Goal: Task Accomplishment & Management: Use online tool/utility

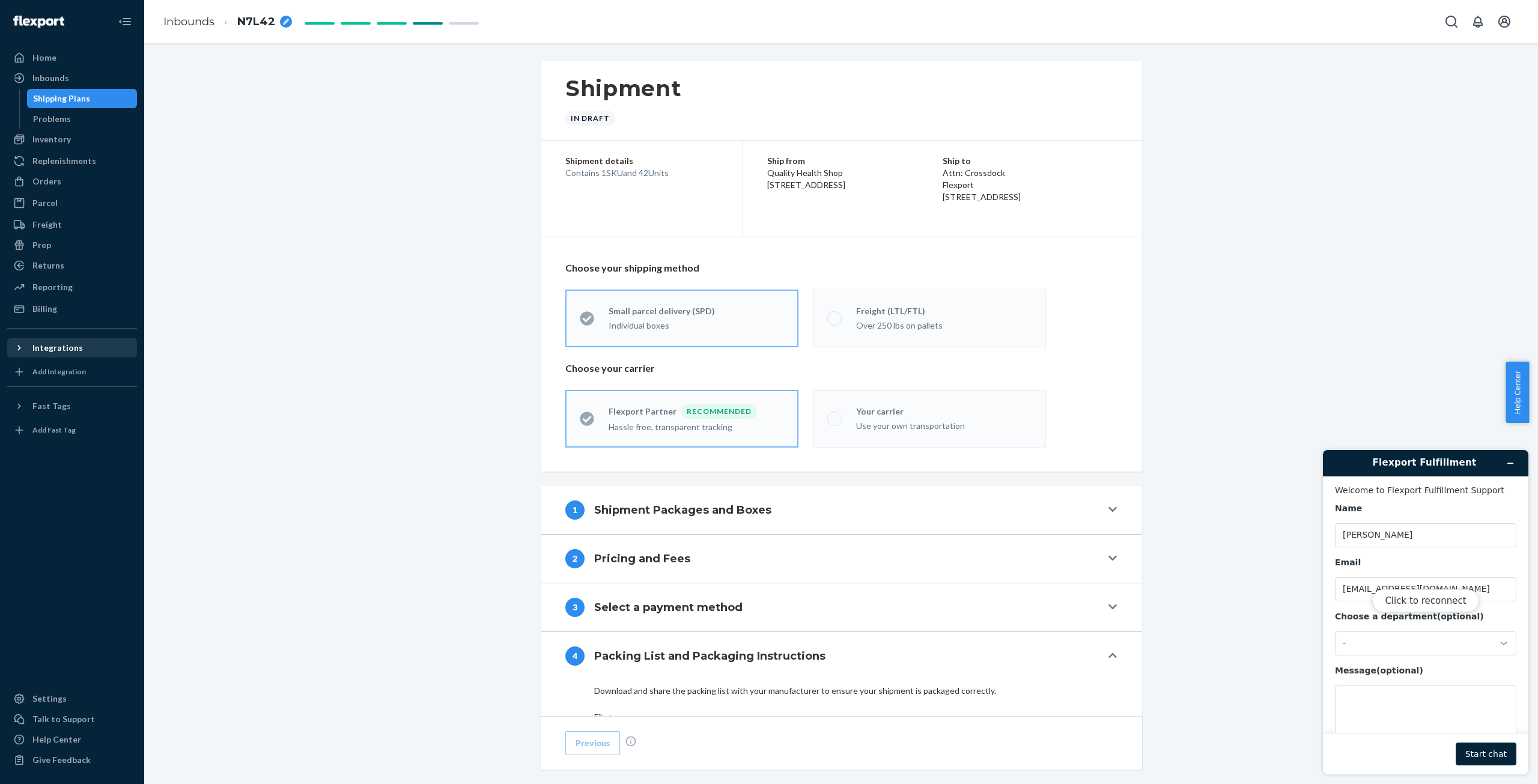
click at [64, 348] on div "Integrations" at bounding box center [57, 348] width 50 height 12
click at [61, 367] on div "Amazon" at bounding box center [47, 368] width 32 height 12
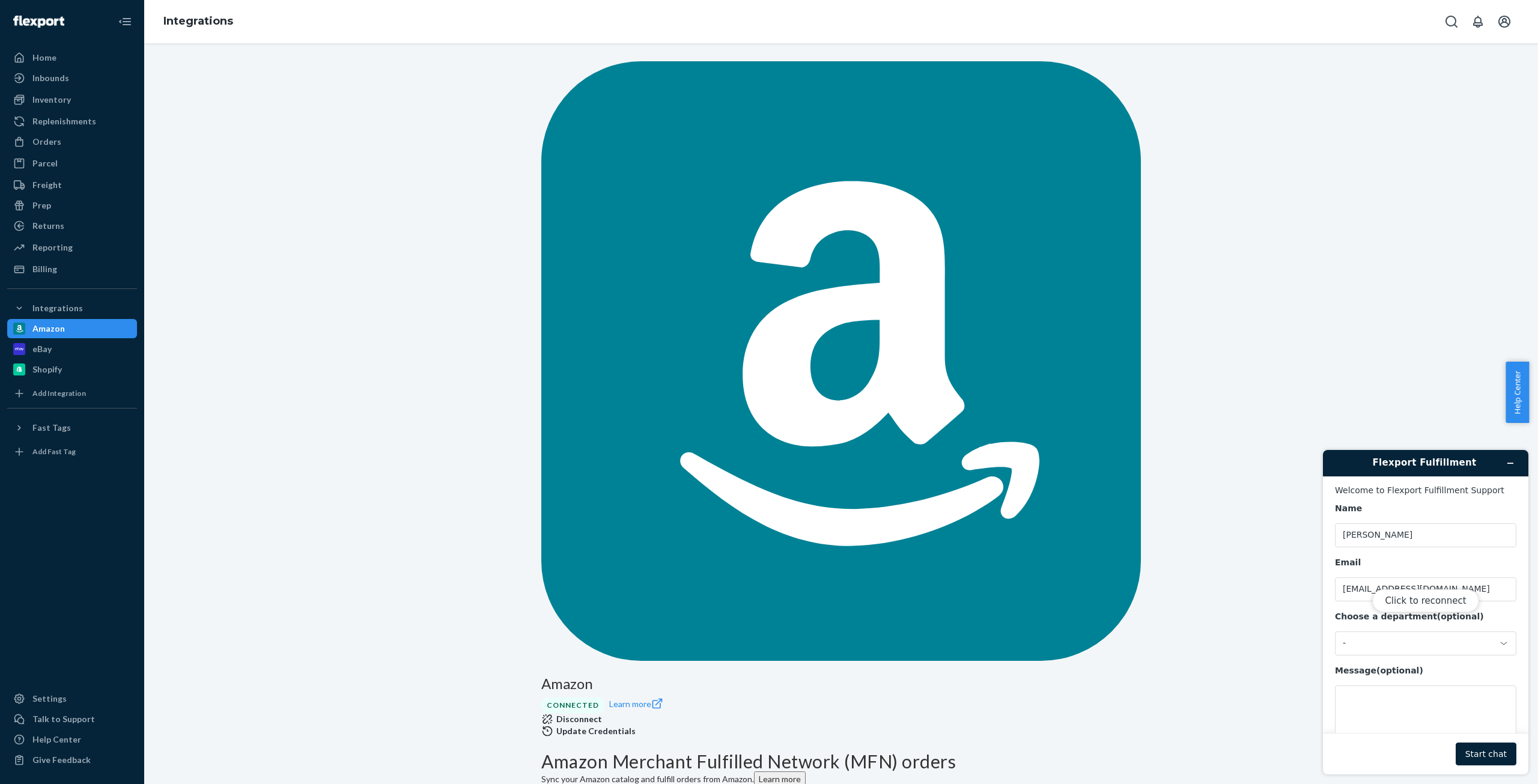
type input "0"
click at [66, 102] on div "Inventory" at bounding box center [51, 100] width 39 height 12
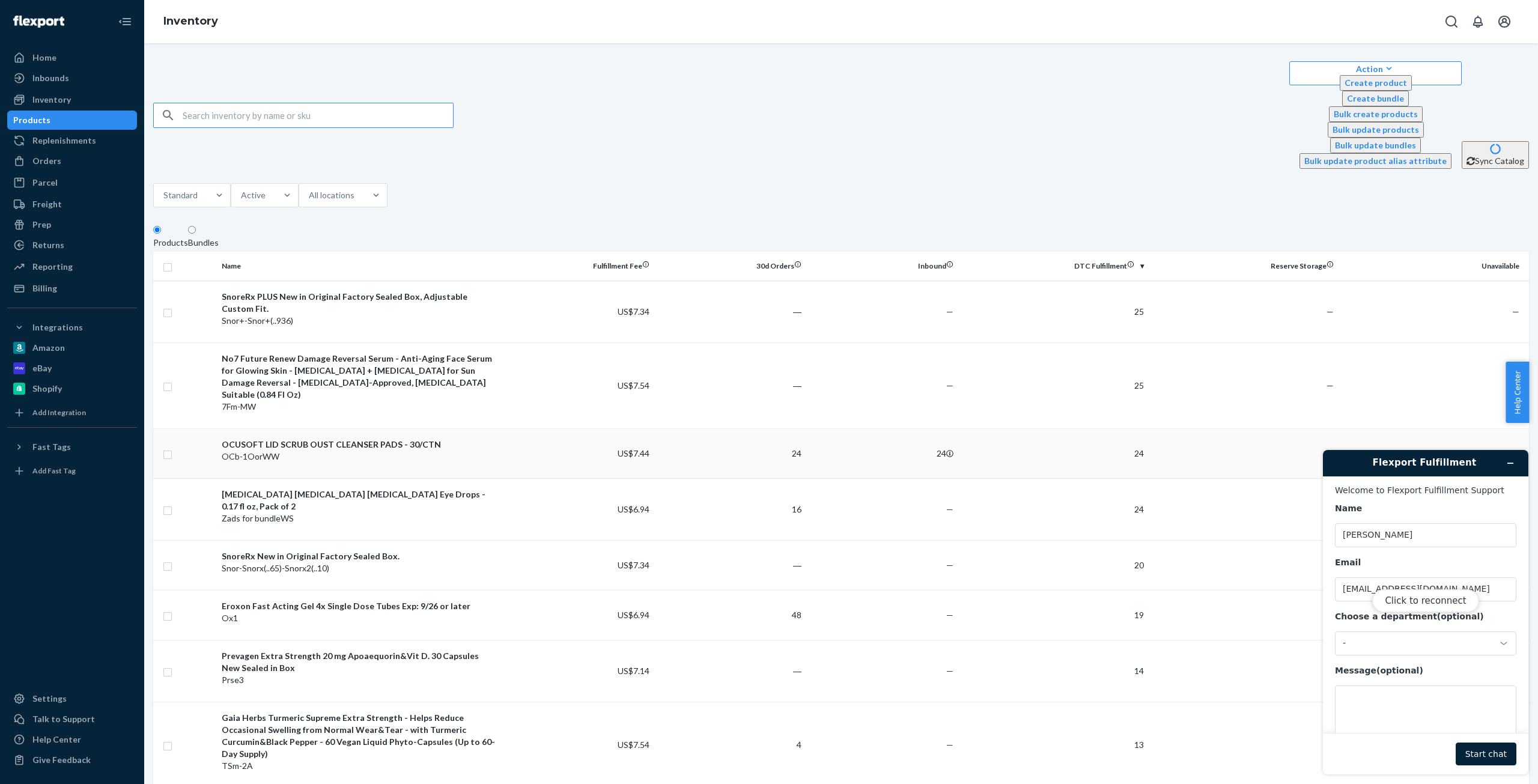
click at [317, 451] on div "OCb-1OorWW" at bounding box center [360, 456] width 276 height 12
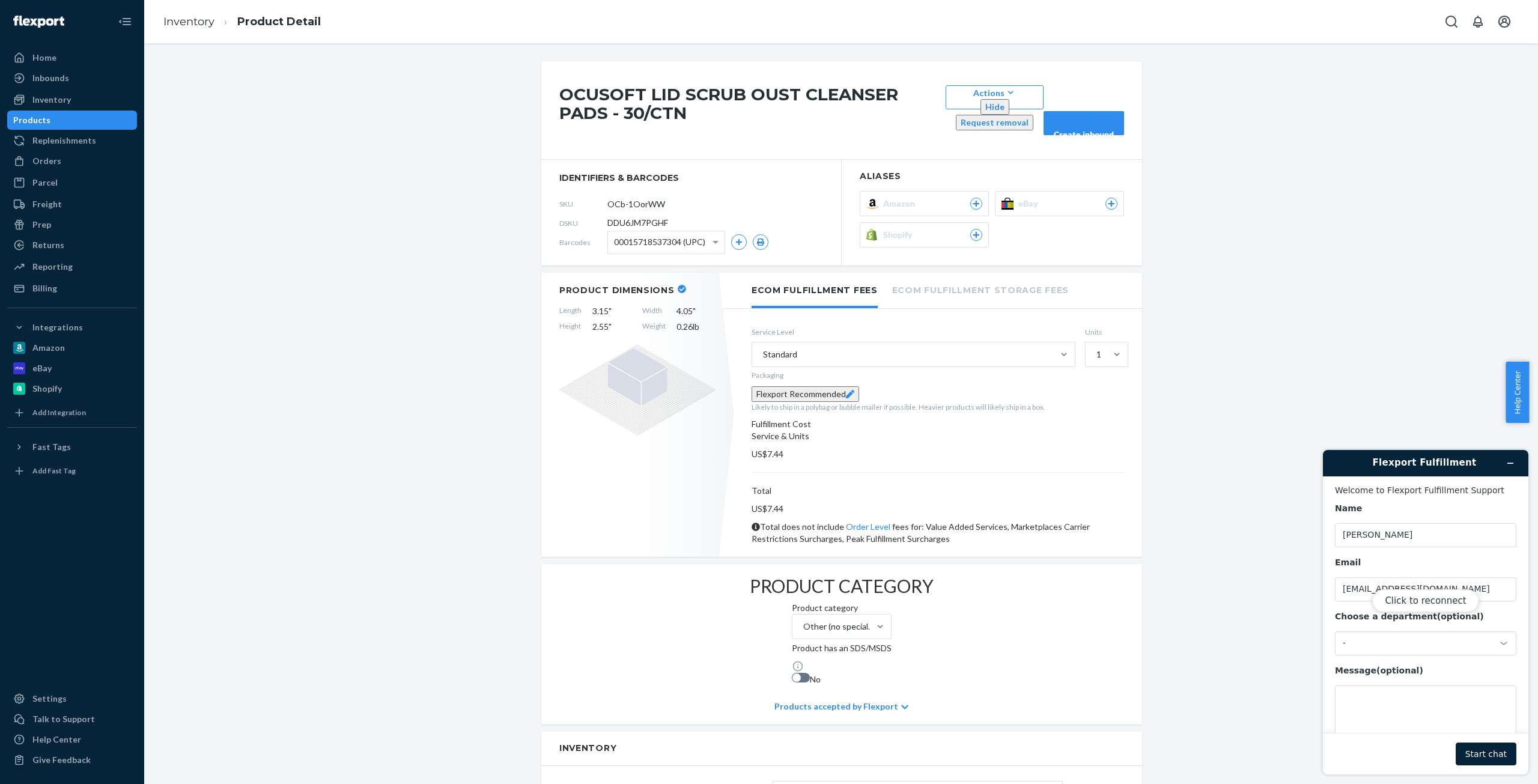
click at [908, 198] on span "Amazon" at bounding box center [901, 204] width 37 height 12
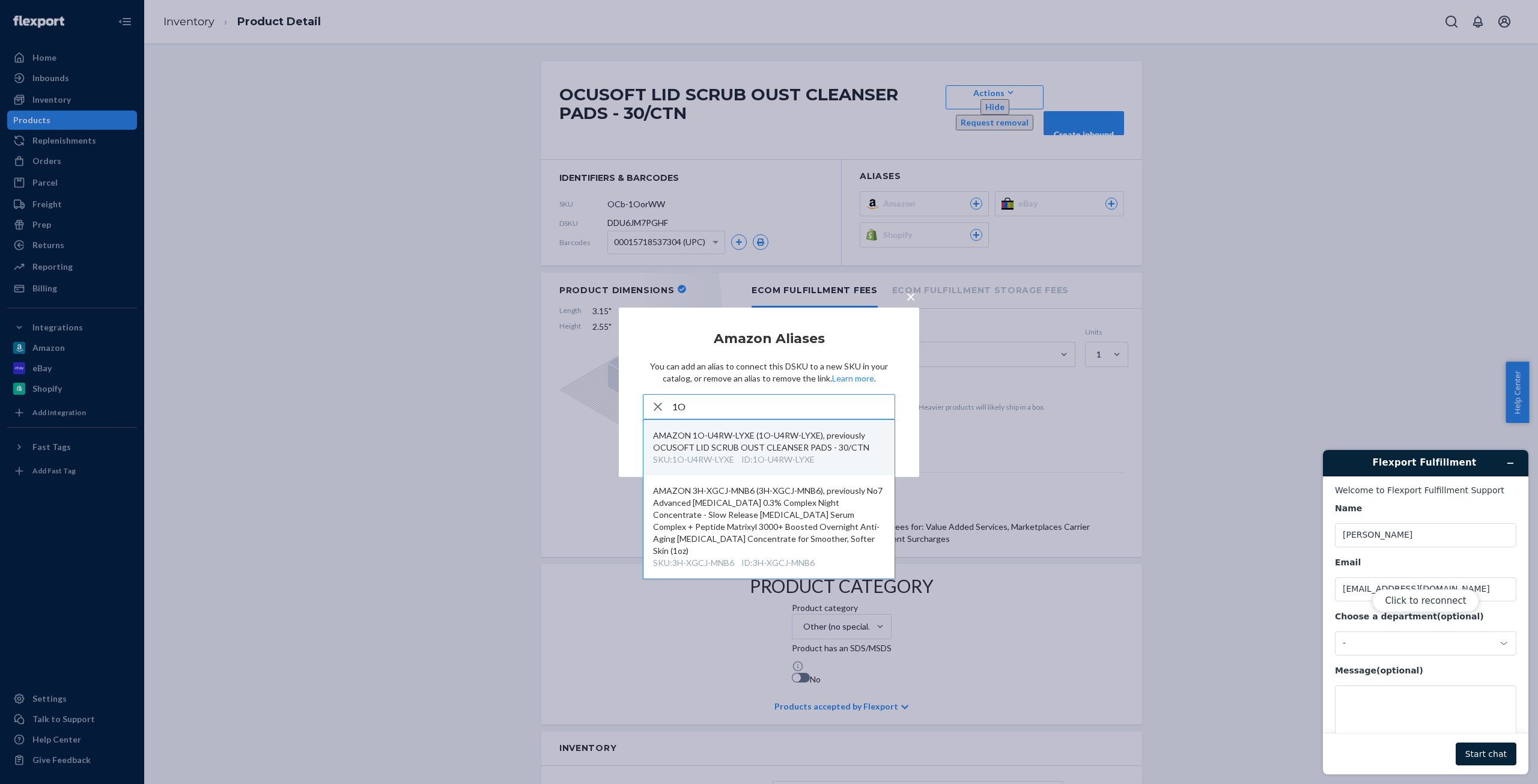
type input "1O"
click at [747, 457] on div "ID : 1O-U4RW-LYXE" at bounding box center [778, 459] width 74 height 12
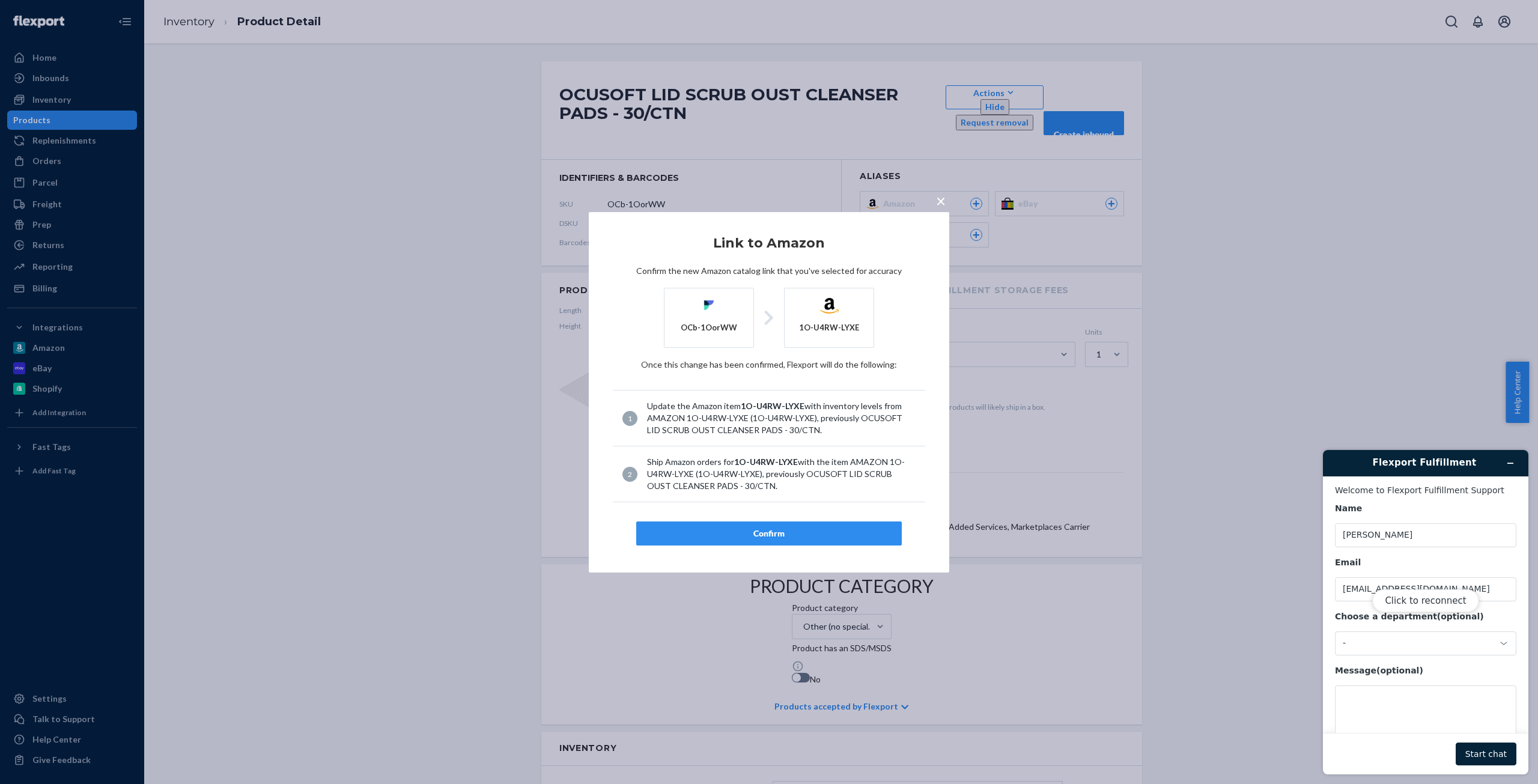
click at [770, 532] on div "Confirm" at bounding box center [769, 533] width 245 height 12
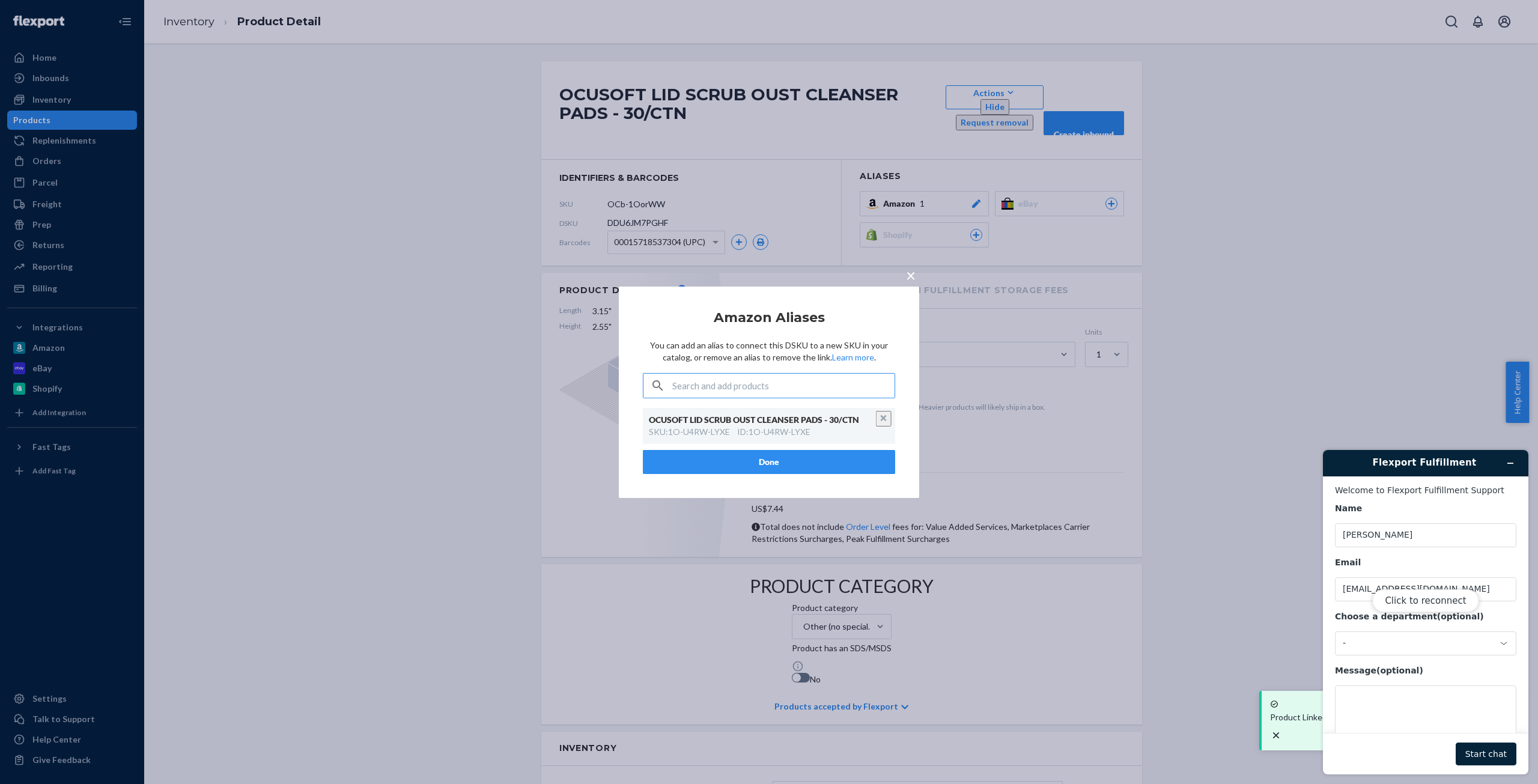
click at [765, 468] on button "Done" at bounding box center [769, 461] width 252 height 24
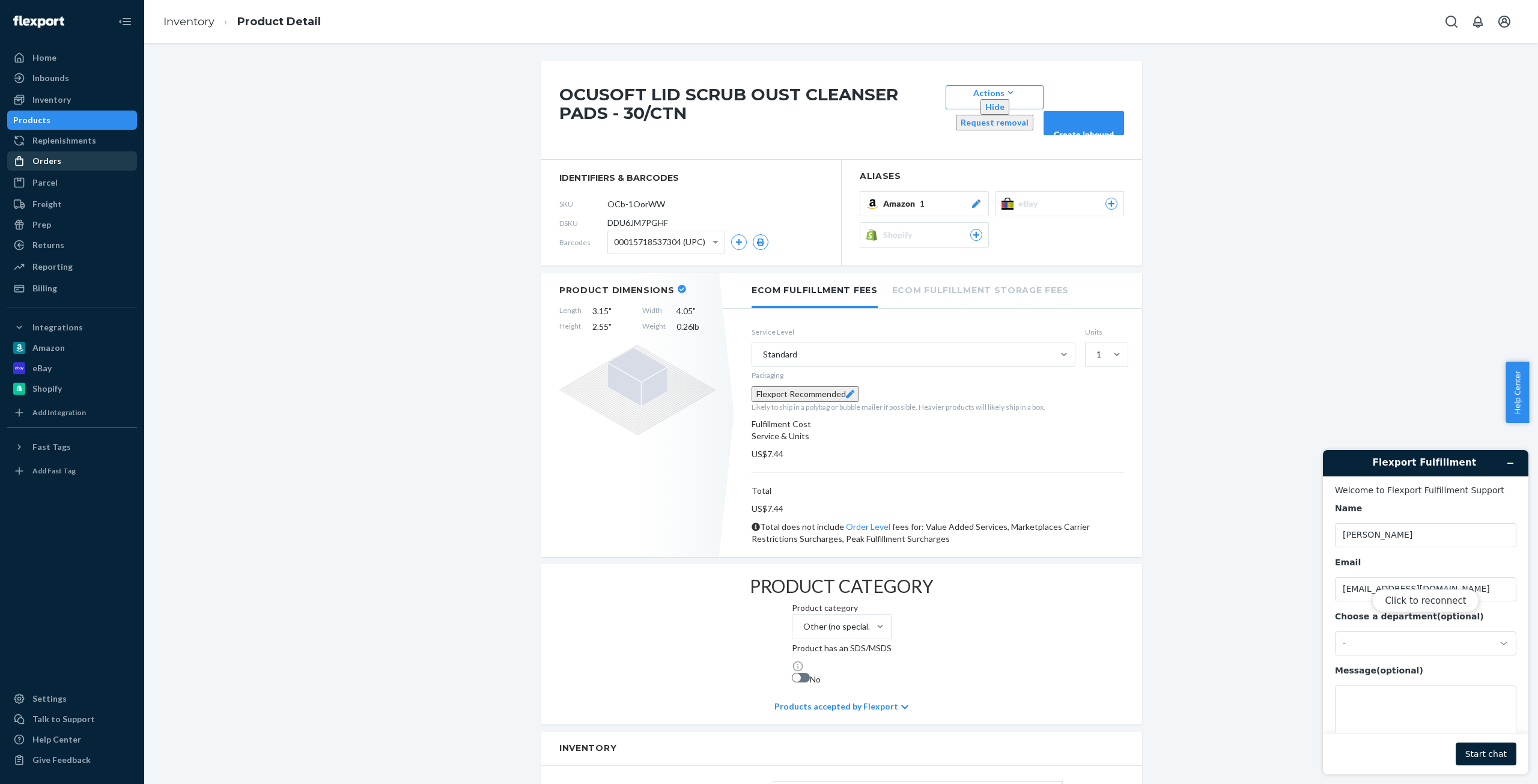
click at [51, 159] on div "Orders" at bounding box center [47, 161] width 29 height 12
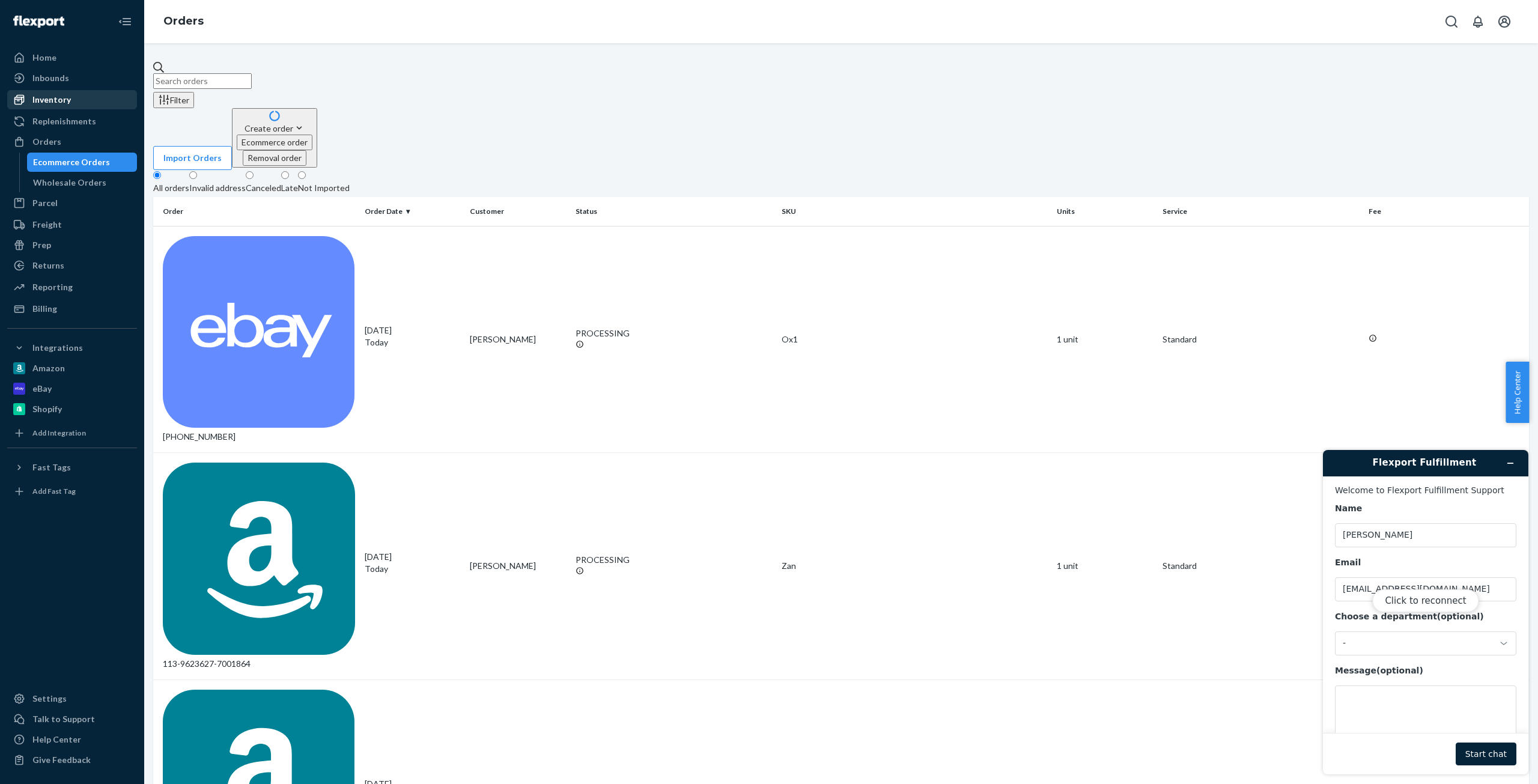
click at [47, 97] on div "Inventory" at bounding box center [51, 100] width 39 height 12
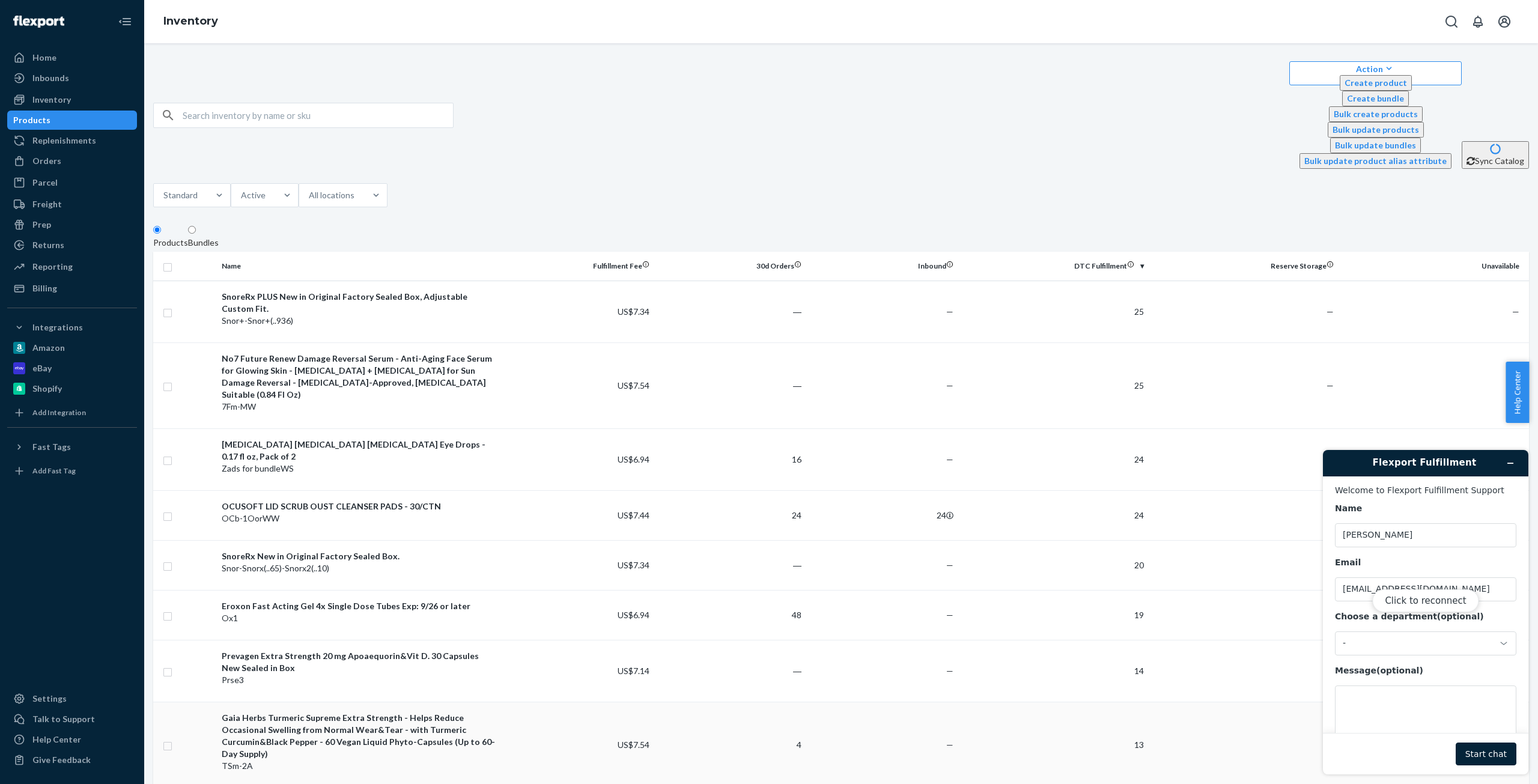
click at [432, 712] on div "Gaia Herbs Turmeric Supreme Extra Strength - Helps Reduce Occasional Swelling f…" at bounding box center [360, 737] width 276 height 48
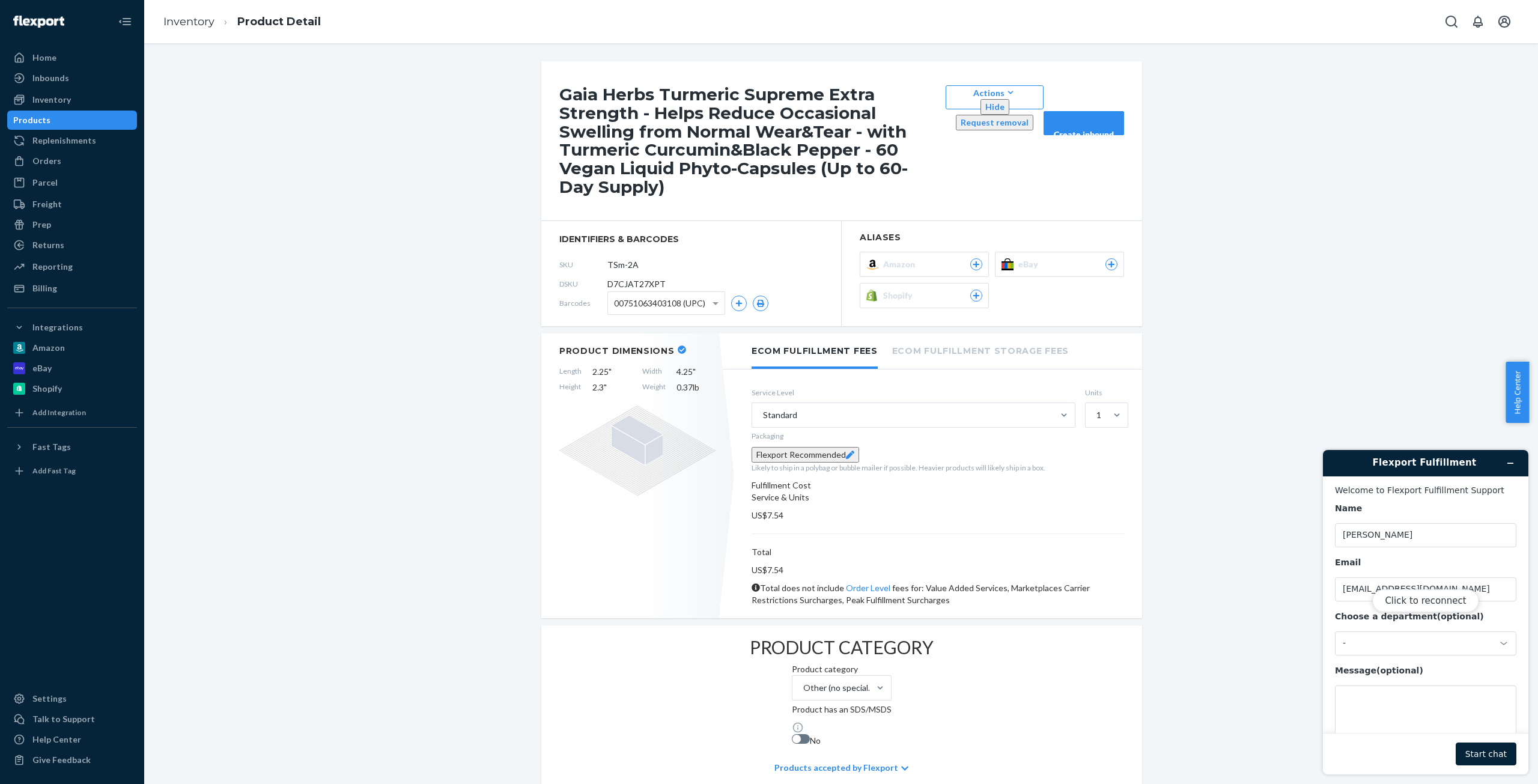
click at [930, 259] on div "Amazon" at bounding box center [932, 265] width 99 height 12
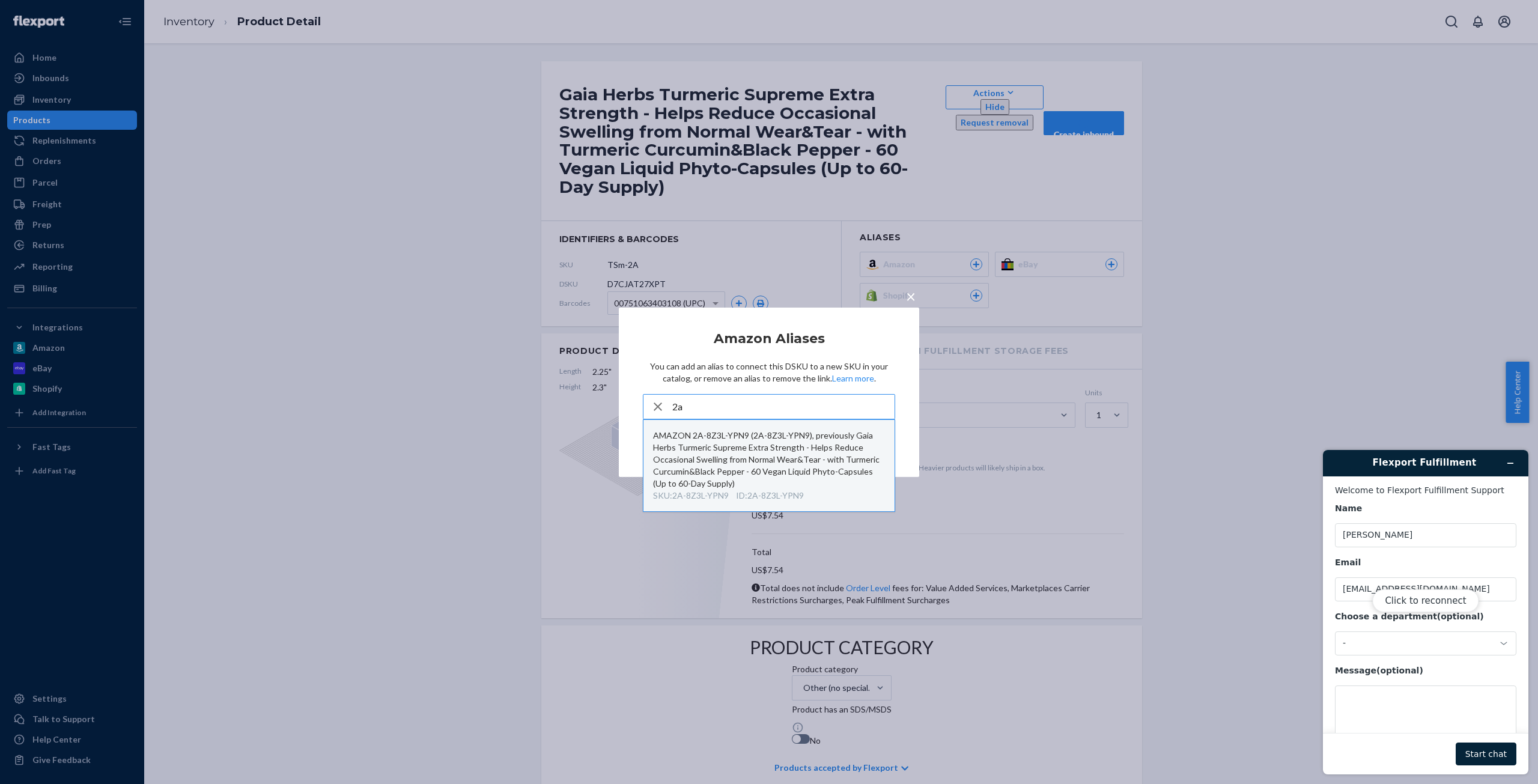
type input "2a"
click at [739, 458] on div "AMAZON 2A-8Z3L-YPN9 (2A-8Z3L-YPN9), previously Gaia Herbs Turmeric Supreme Extr…" at bounding box center [769, 459] width 232 height 60
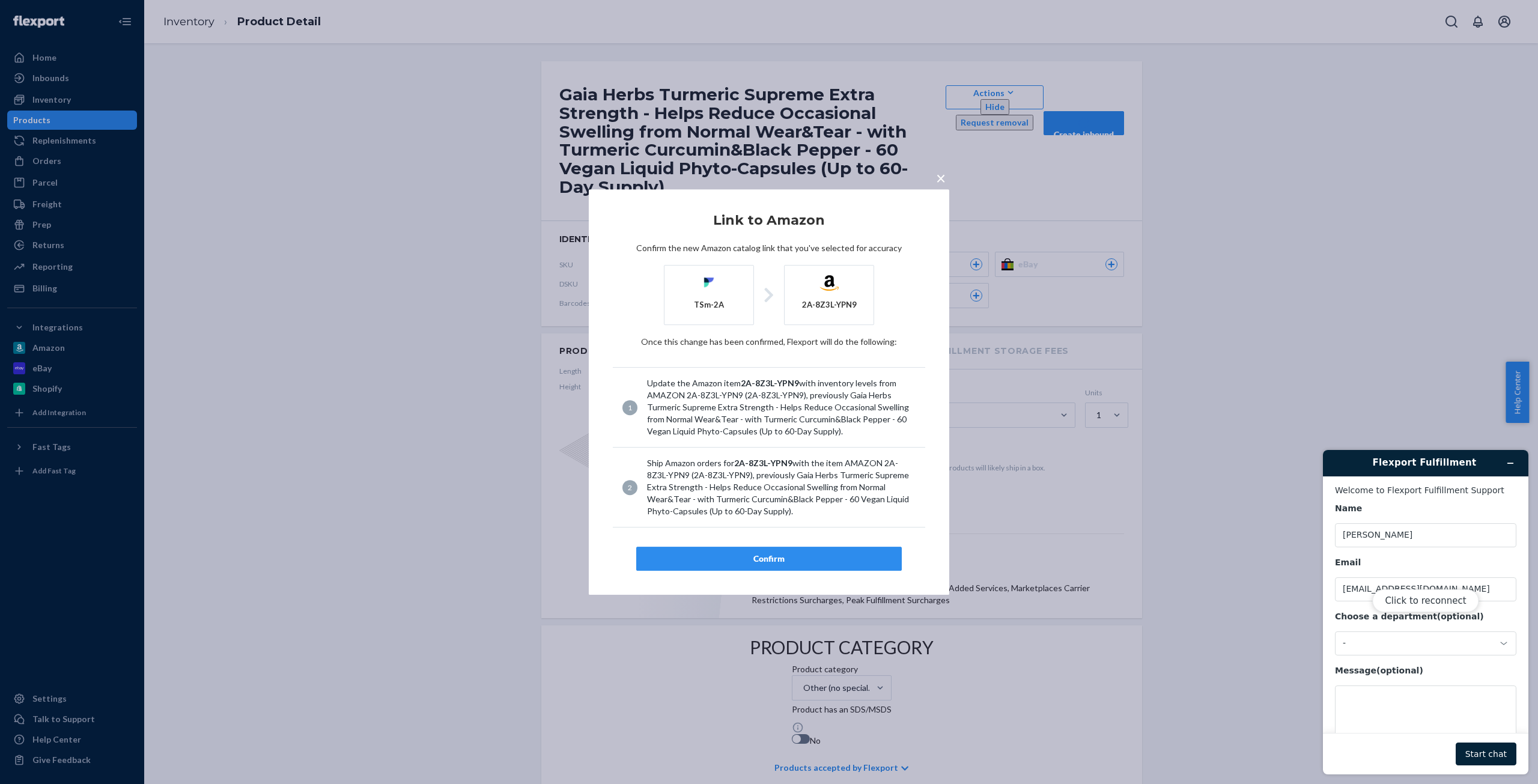
click at [760, 555] on div "Confirm" at bounding box center [769, 558] width 245 height 12
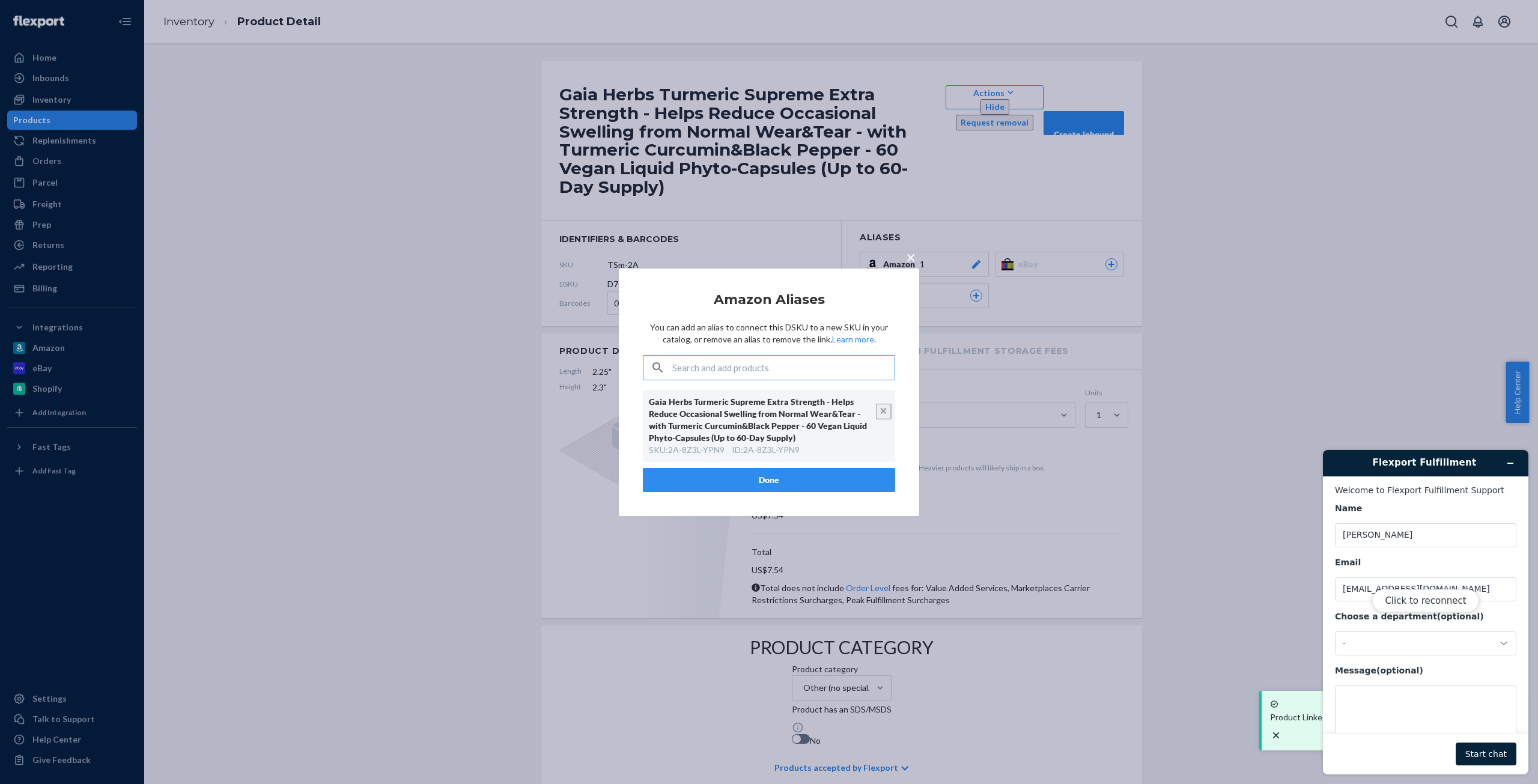
click at [766, 475] on button "Done" at bounding box center [769, 480] width 252 height 24
